Goal: Task Accomplishment & Management: Manage account settings

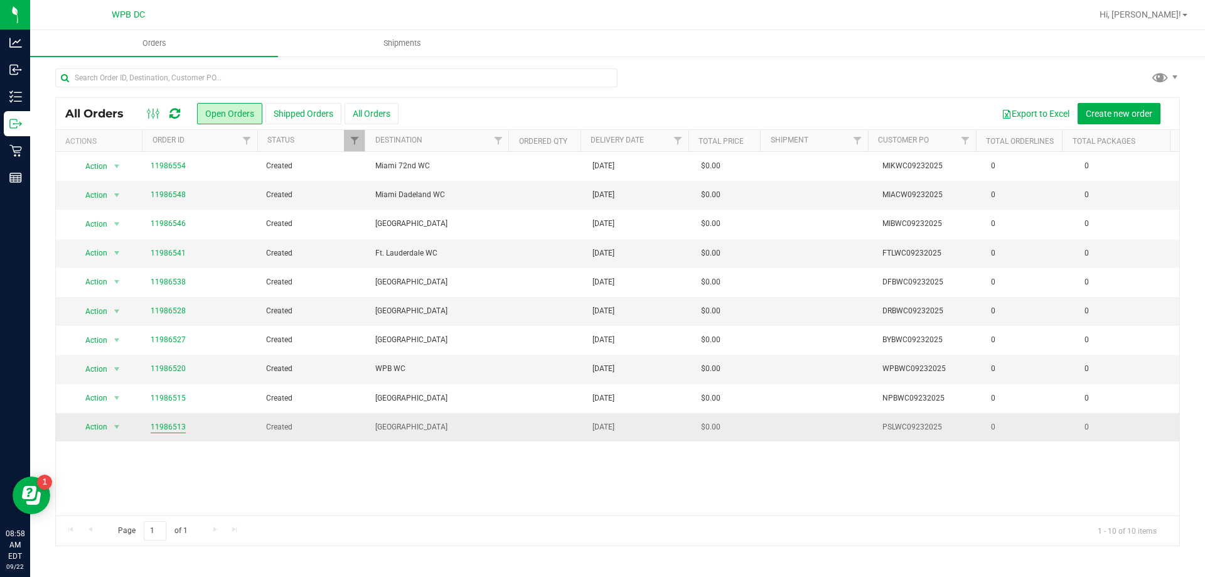
click at [166, 424] on link "11986513" at bounding box center [168, 427] width 35 height 12
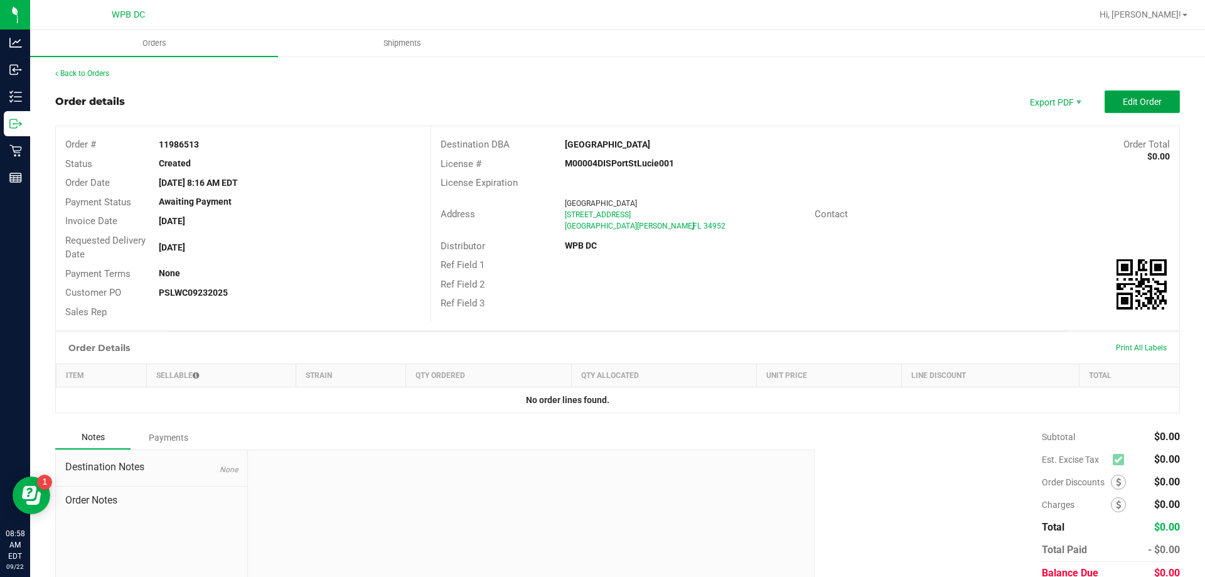
click at [1110, 96] on button "Edit Order" at bounding box center [1142, 101] width 75 height 23
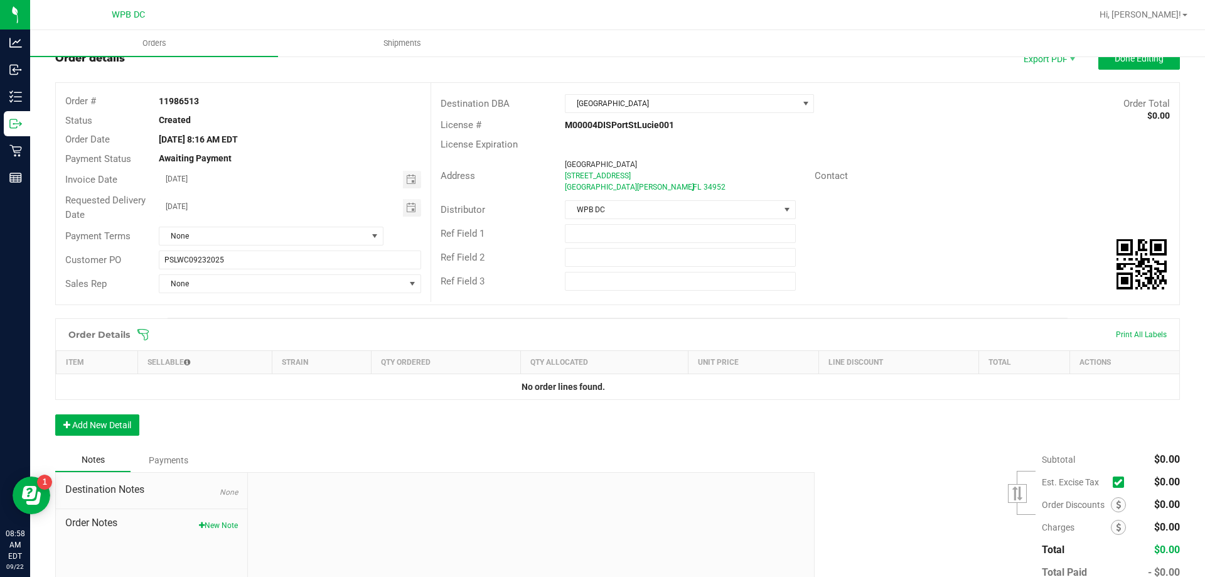
scroll to position [63, 0]
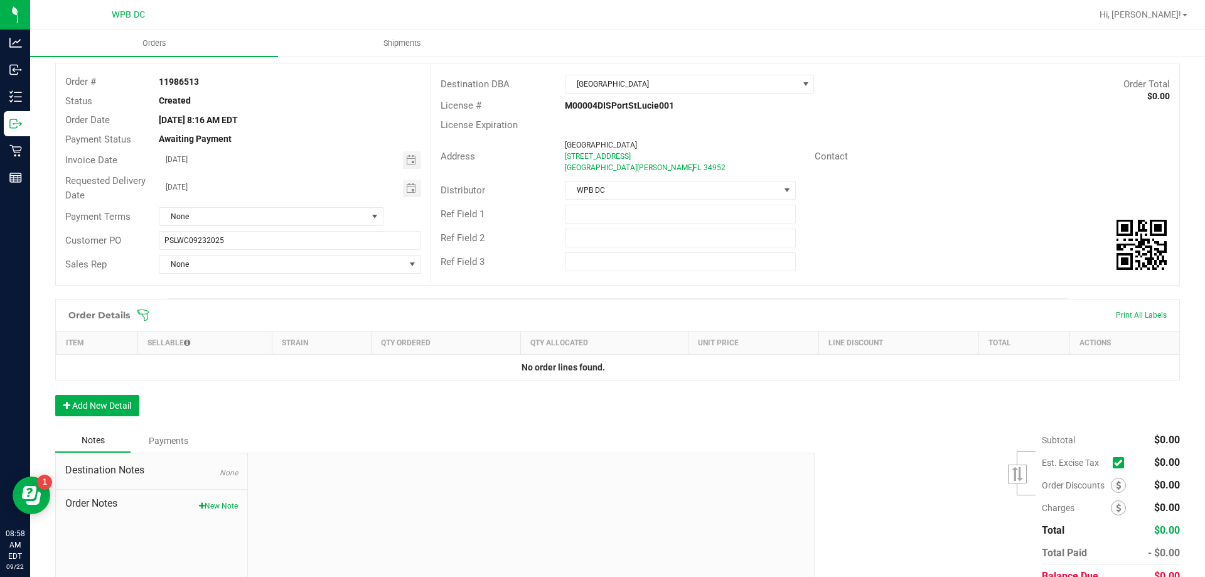
click at [146, 314] on icon at bounding box center [142, 315] width 11 height 11
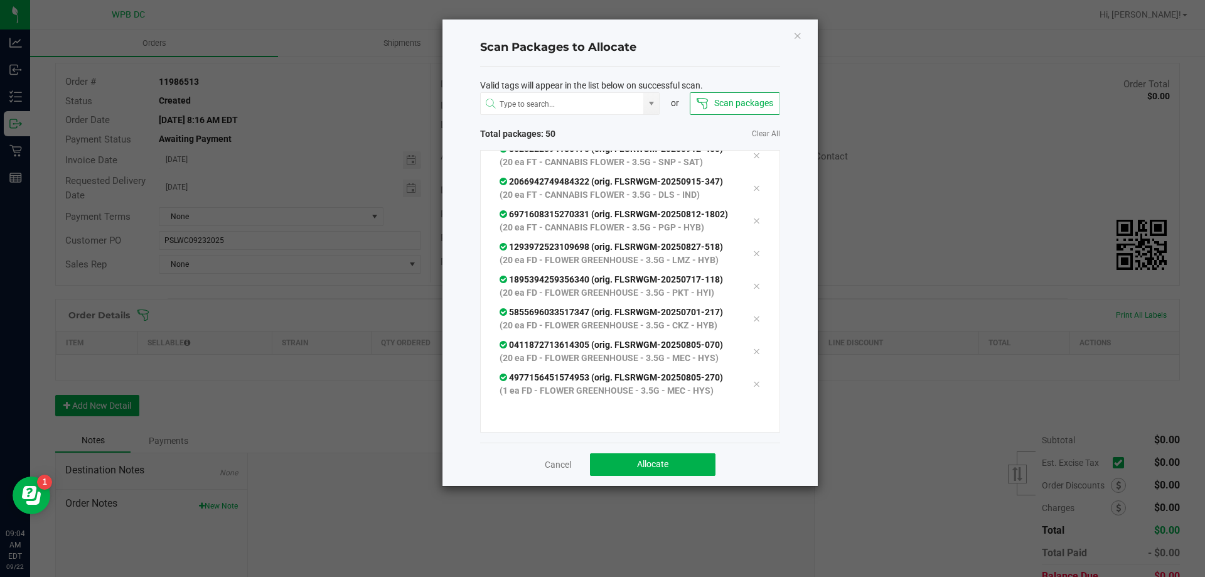
scroll to position [1870, 0]
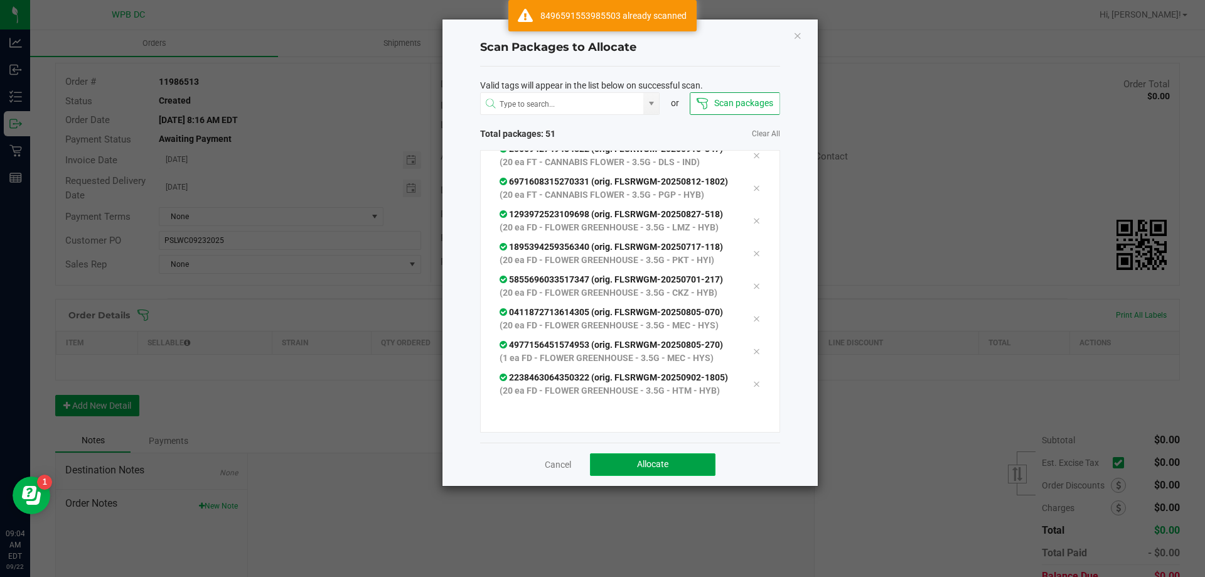
click at [603, 460] on button "Allocate" at bounding box center [653, 464] width 126 height 23
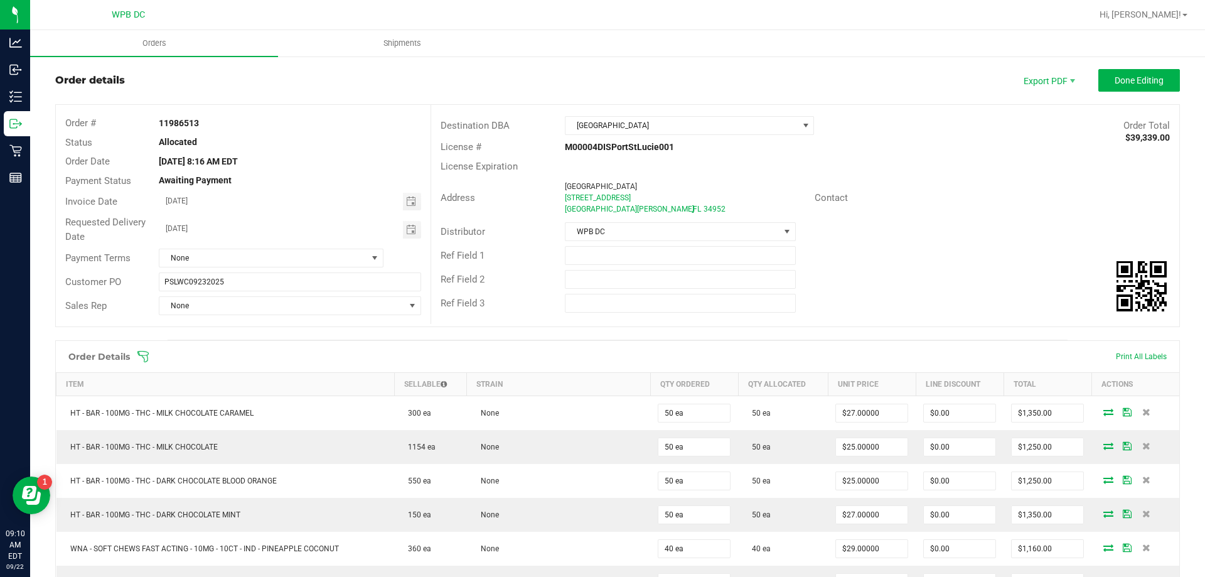
scroll to position [0, 0]
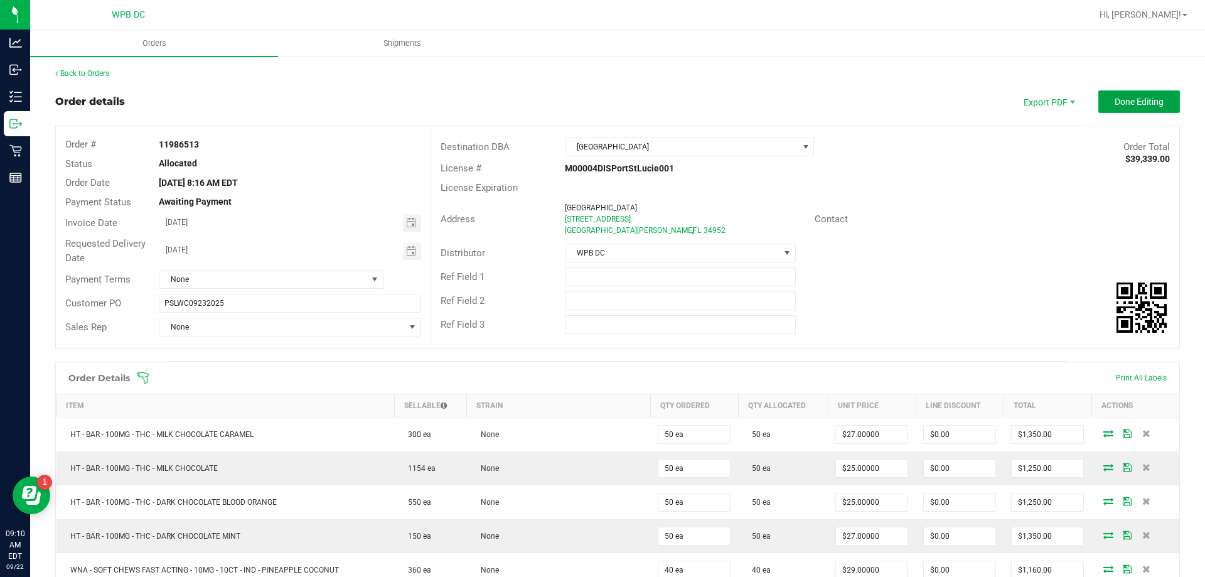
drag, startPoint x: 1112, startPoint y: 105, endPoint x: 538, endPoint y: 83, distance: 574.9
click at [1115, 104] on span "Done Editing" at bounding box center [1139, 102] width 49 height 10
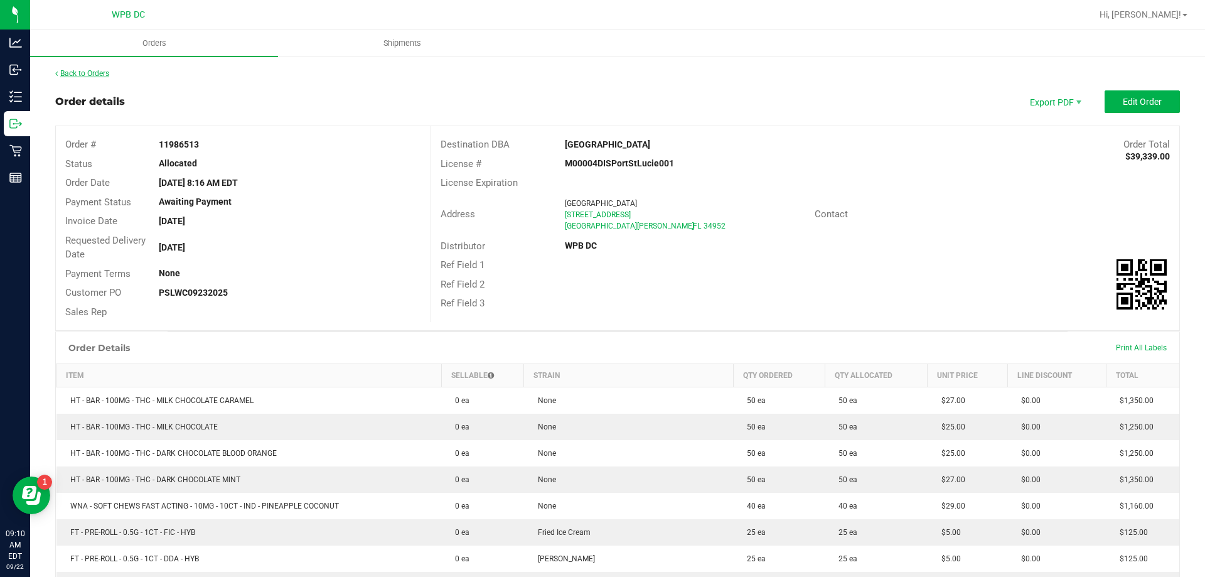
click at [100, 74] on link "Back to Orders" at bounding box center [82, 73] width 54 height 9
